Goal: Information Seeking & Learning: Find contact information

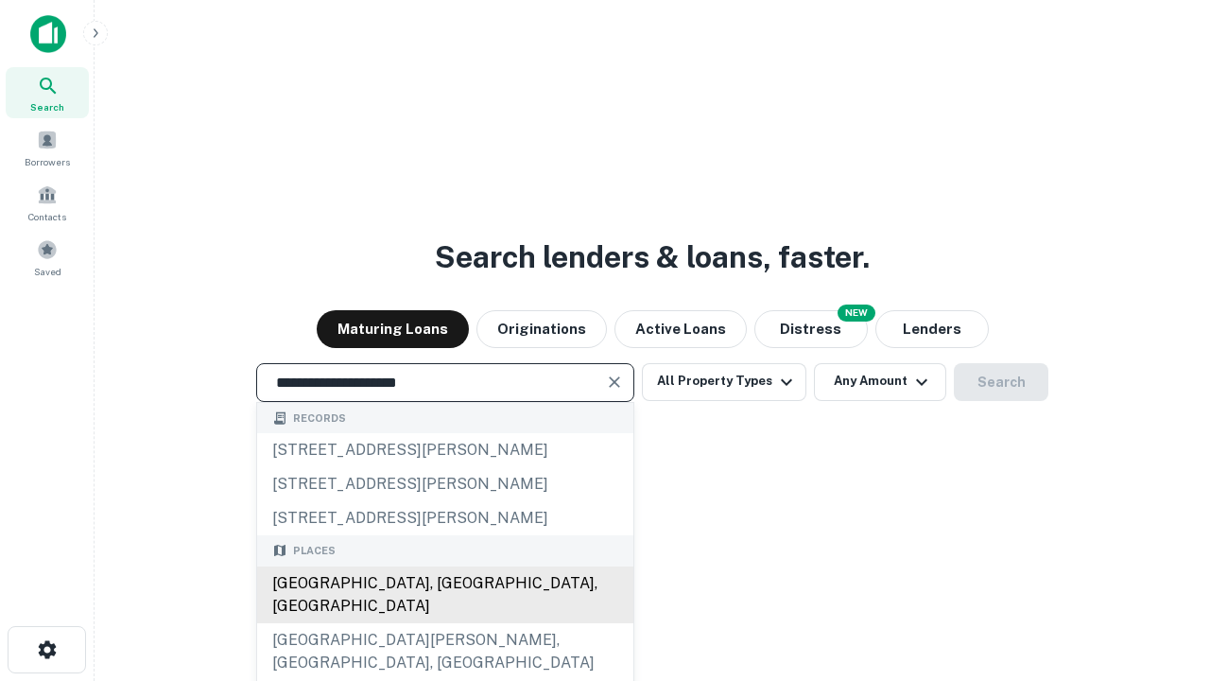
click at [444, 623] on div "[GEOGRAPHIC_DATA], [GEOGRAPHIC_DATA], [GEOGRAPHIC_DATA]" at bounding box center [445, 594] width 376 height 57
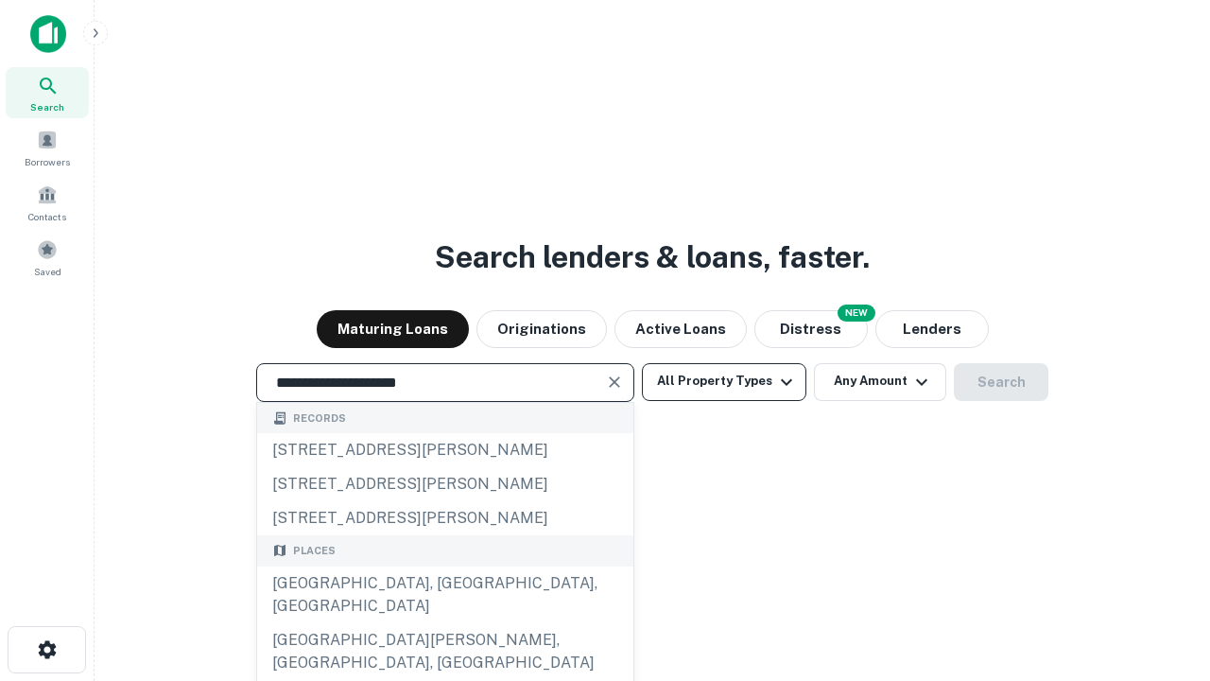
type input "**********"
click at [724, 381] on button "All Property Types" at bounding box center [724, 382] width 165 height 38
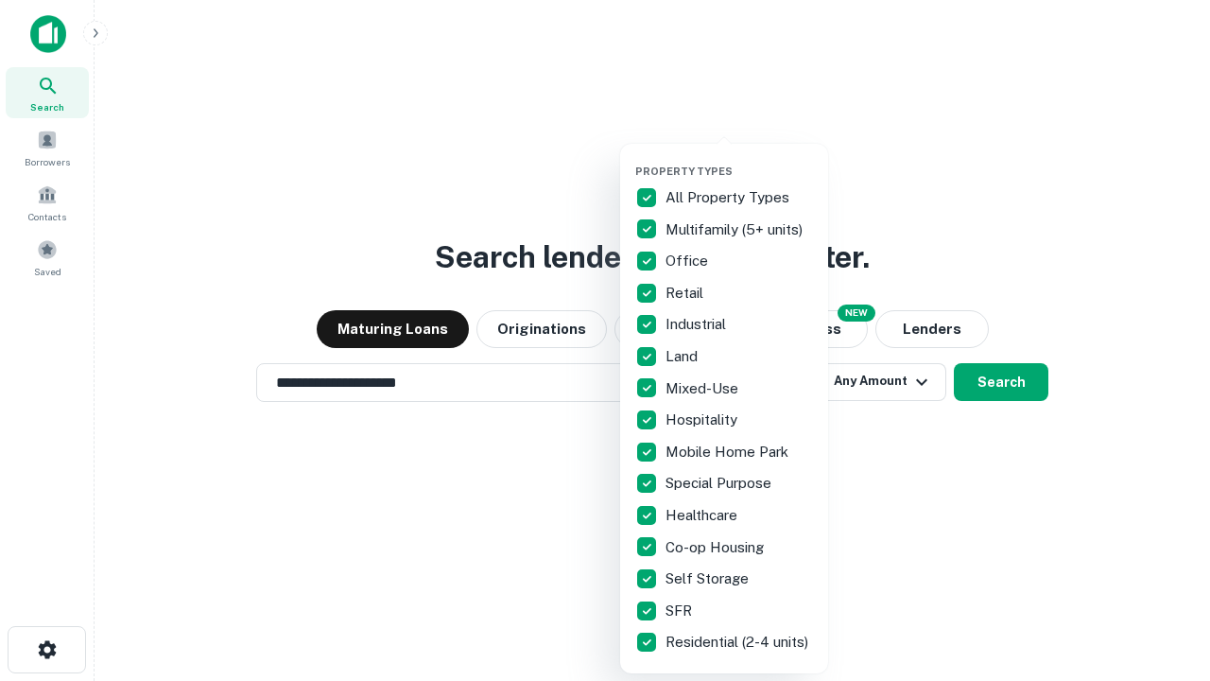
click at [739, 159] on button "button" at bounding box center [739, 159] width 208 height 1
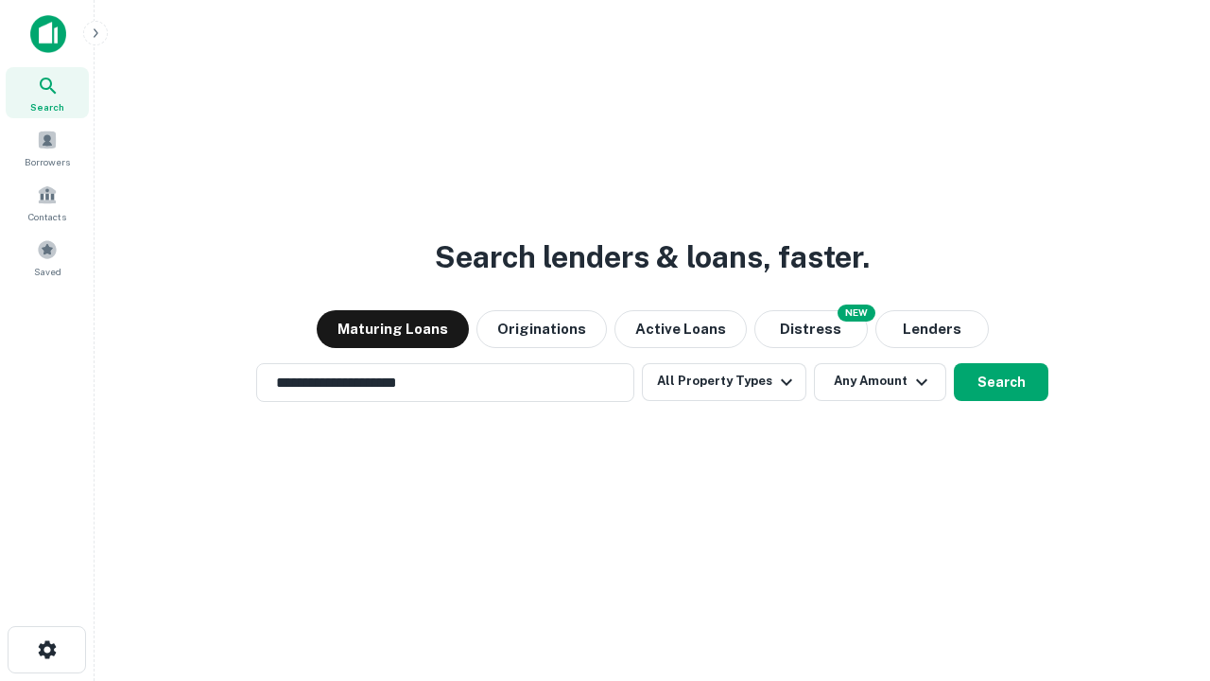
scroll to position [29, 0]
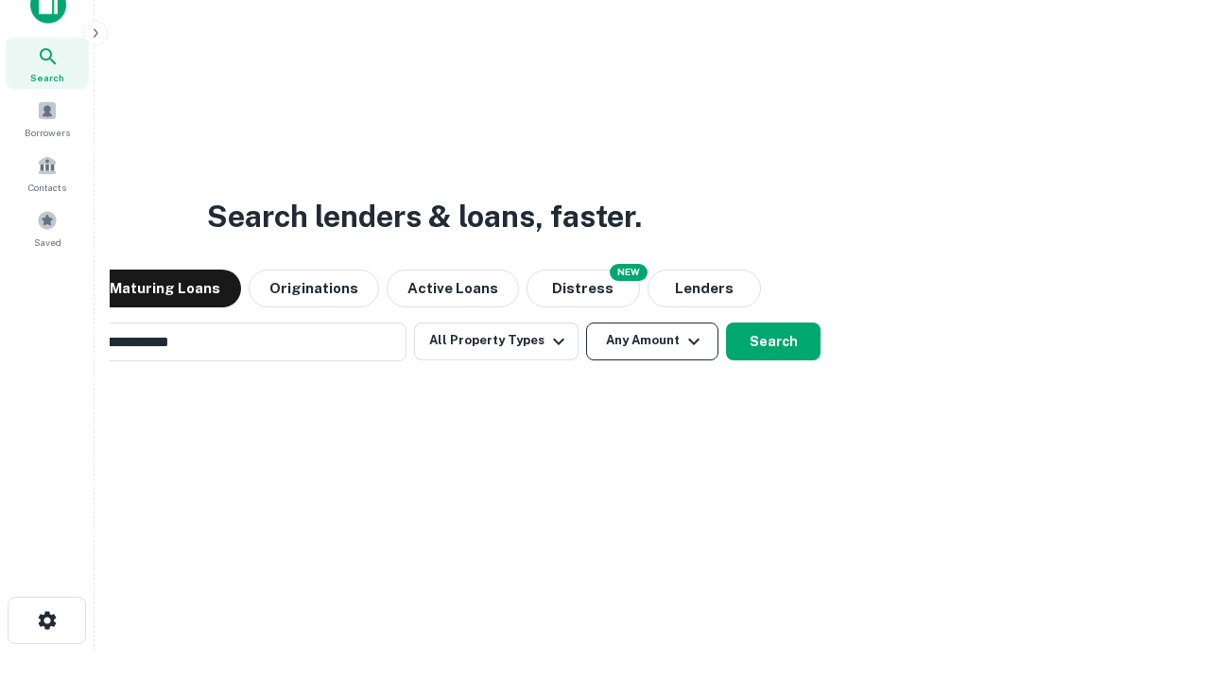
click at [586, 322] on button "Any Amount" at bounding box center [652, 341] width 132 height 38
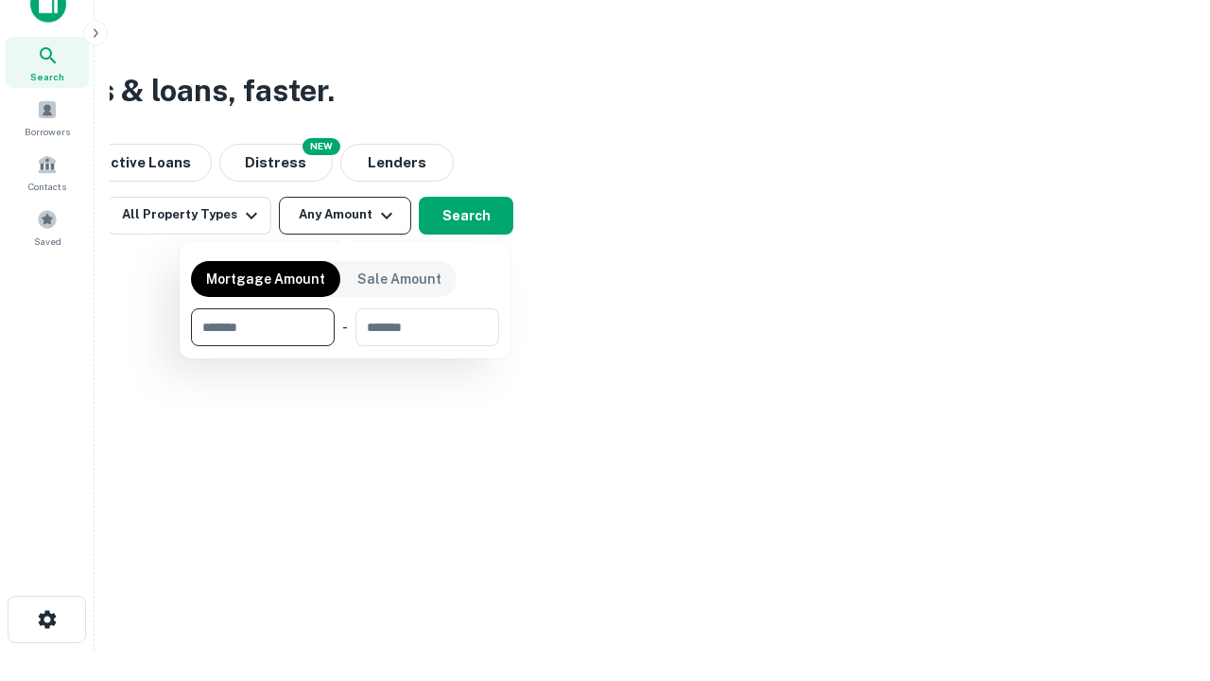
type input "*******"
click at [345, 346] on button "button" at bounding box center [345, 346] width 308 height 1
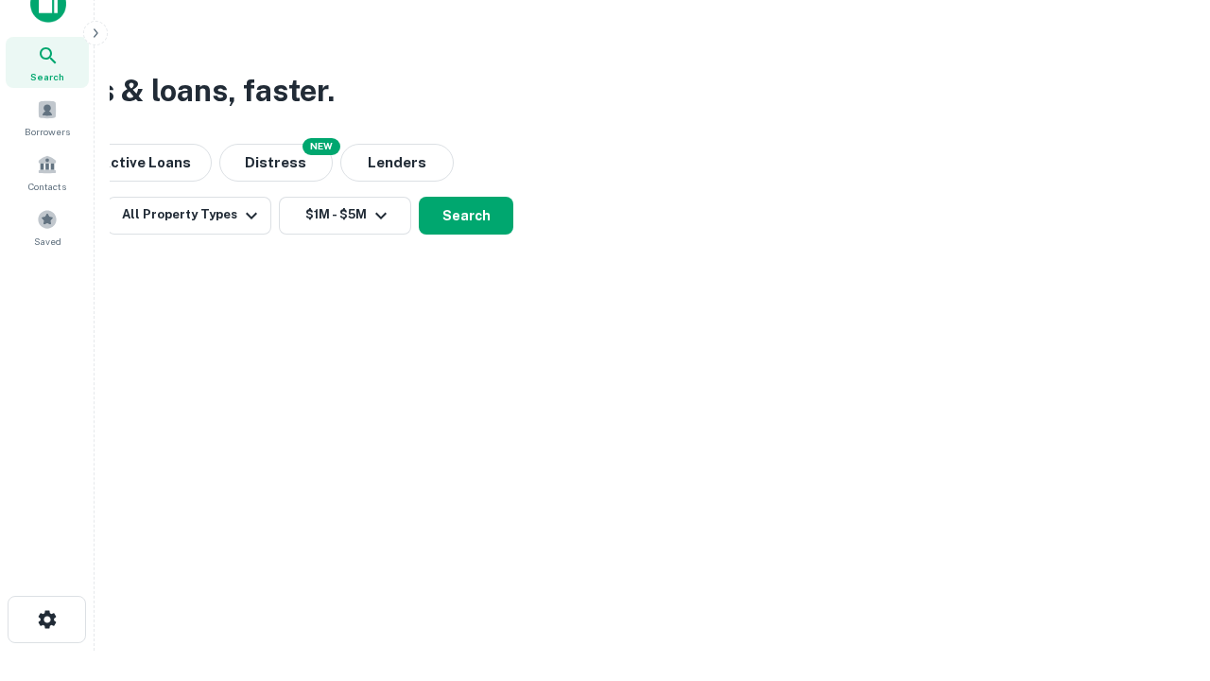
scroll to position [11, 349]
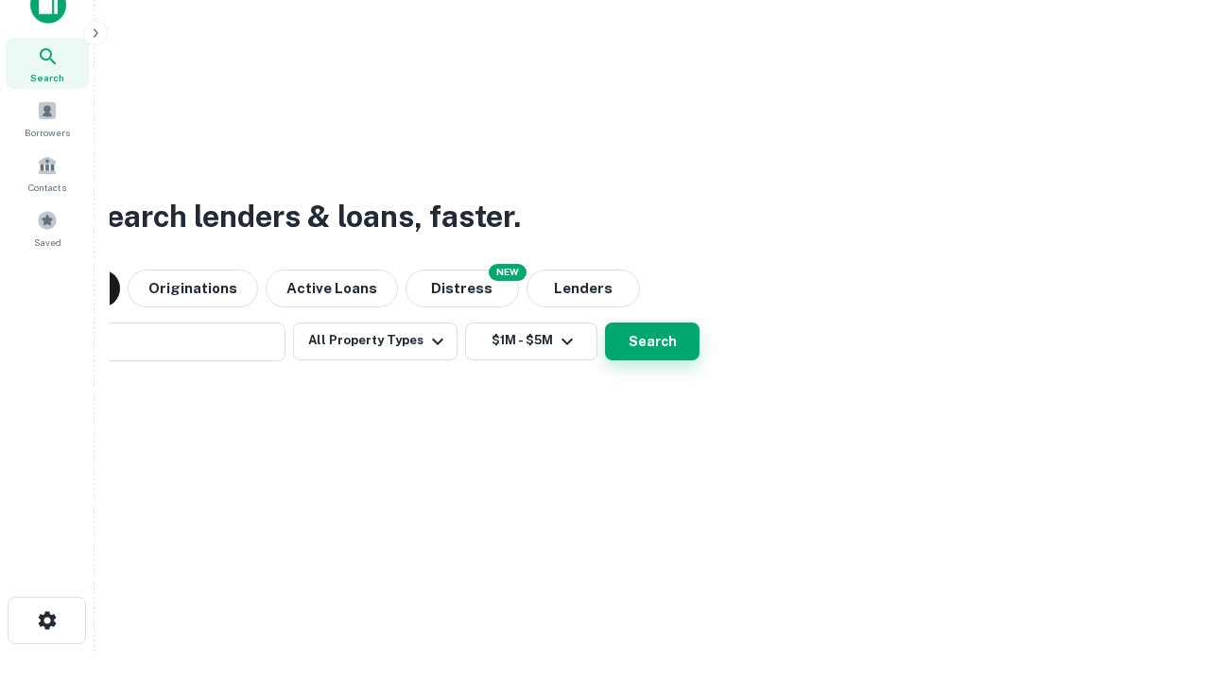
click at [605, 322] on button "Search" at bounding box center [652, 341] width 95 height 38
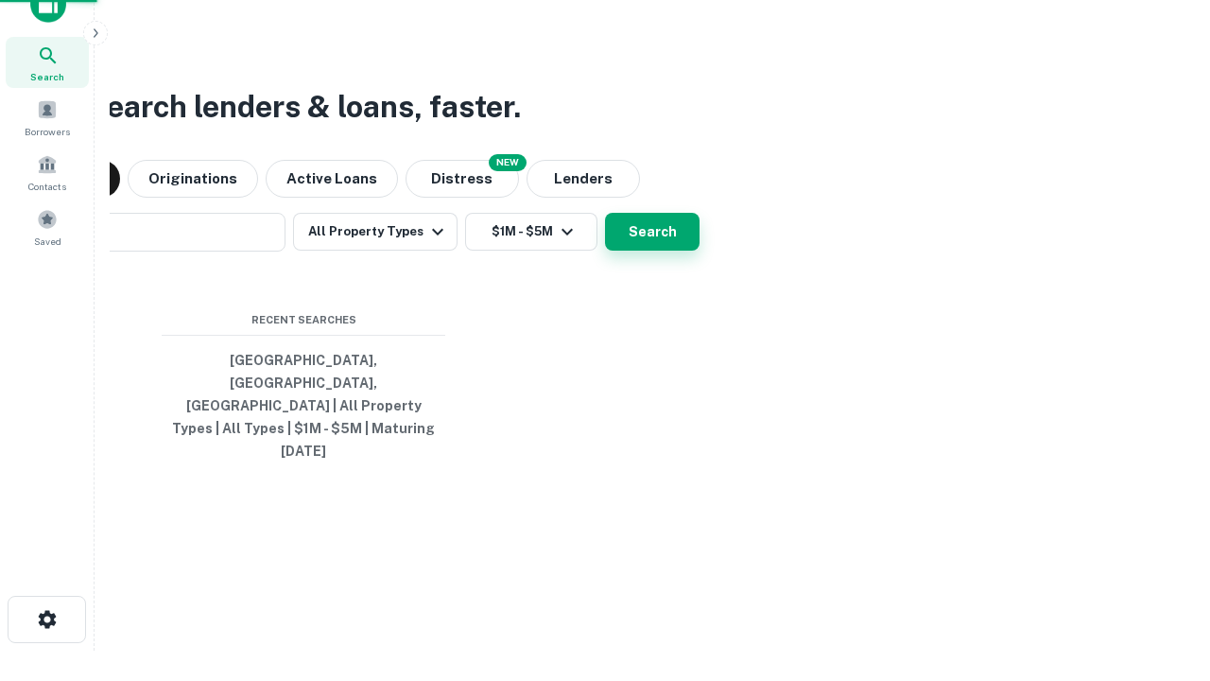
scroll to position [50, 535]
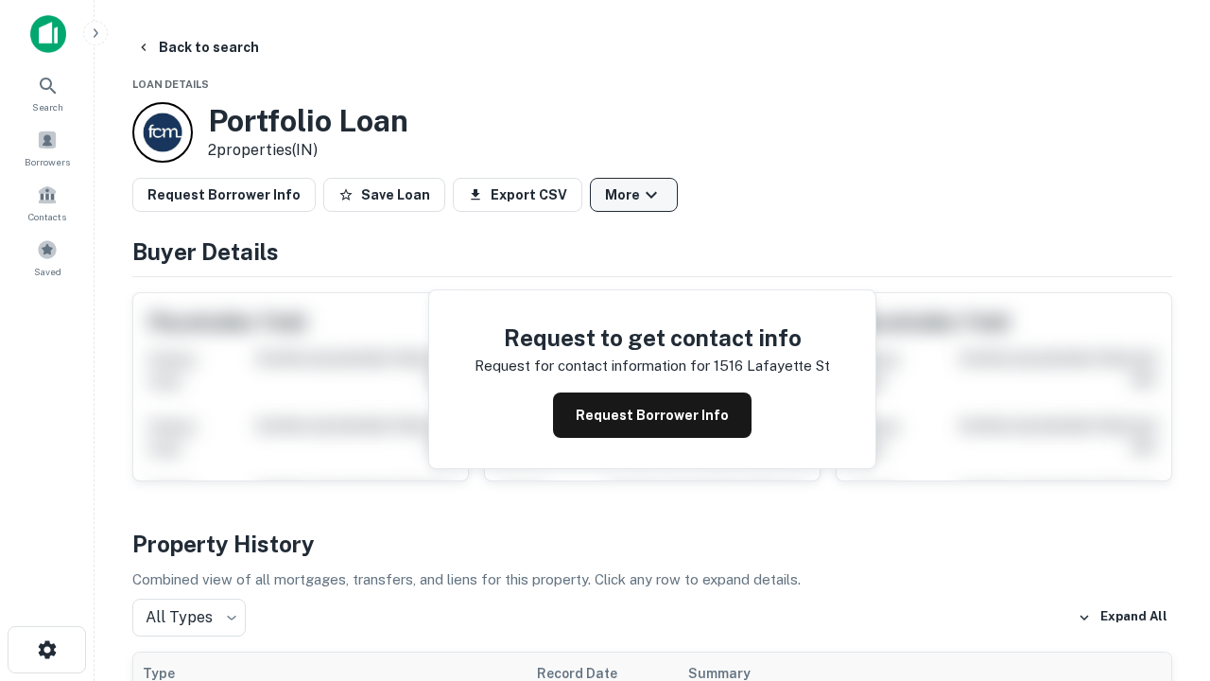
click at [633, 195] on button "More" at bounding box center [634, 195] width 88 height 34
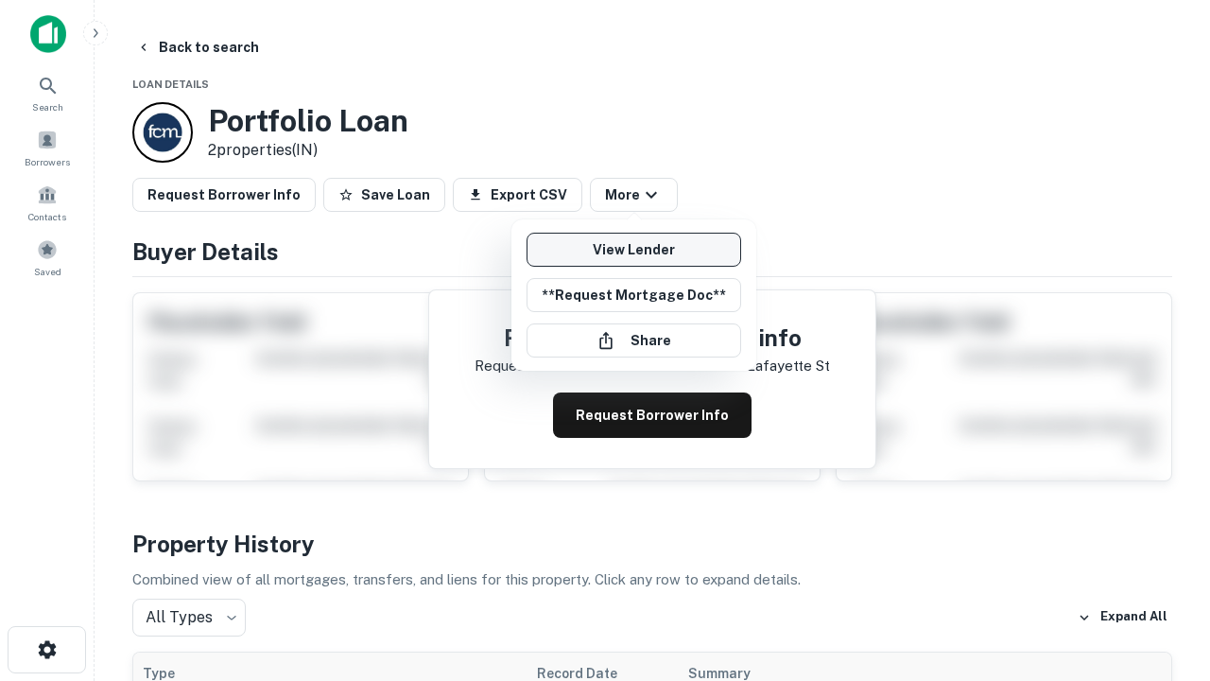
click at [633, 250] on link "View Lender" at bounding box center [634, 250] width 215 height 34
